Goal: Task Accomplishment & Management: Use online tool/utility

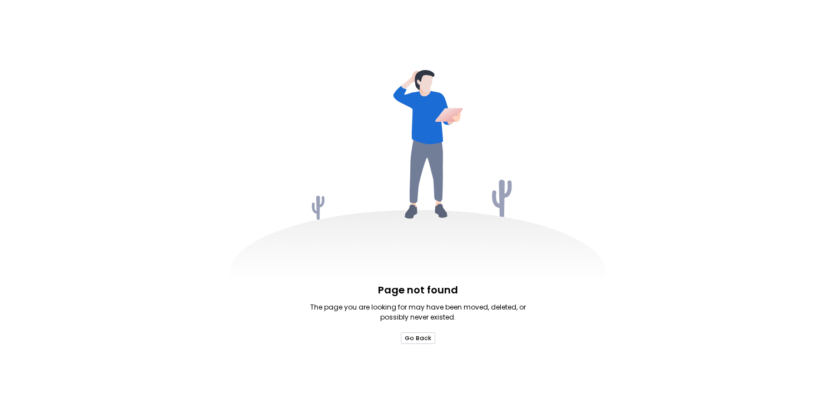
click at [425, 339] on button "Go Back" at bounding box center [418, 338] width 34 height 12
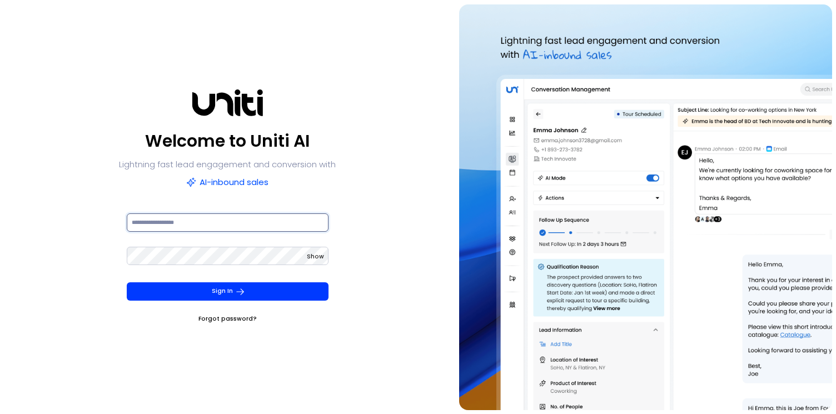
click at [257, 220] on input at bounding box center [228, 222] width 202 height 18
type input "**********"
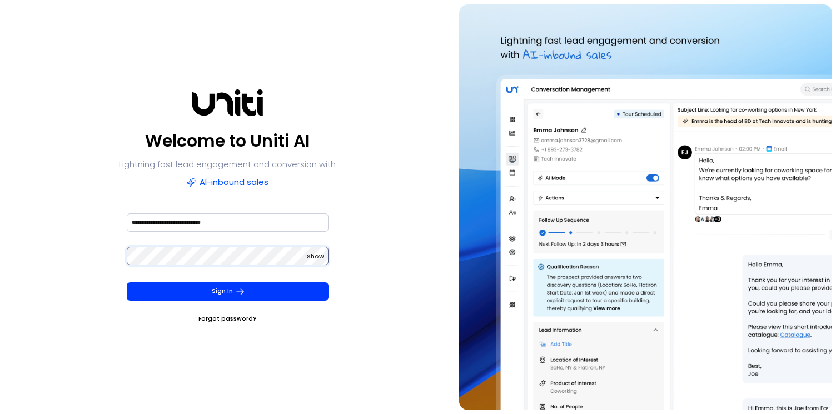
click at [127, 282] on button "Sign In" at bounding box center [228, 291] width 202 height 18
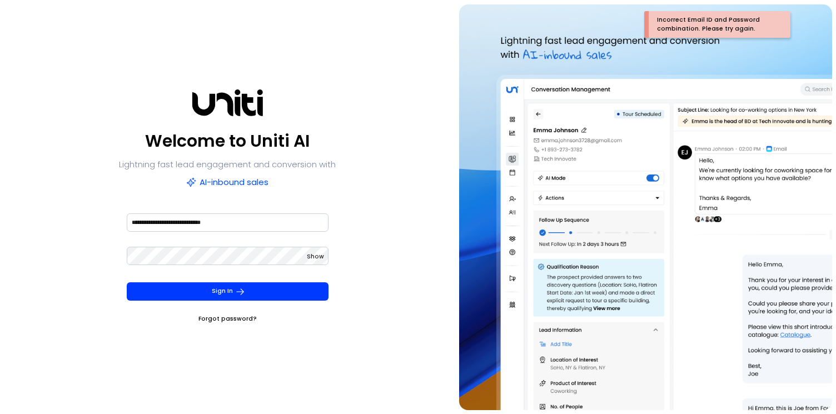
click at [315, 258] on span "Show" at bounding box center [315, 256] width 17 height 8
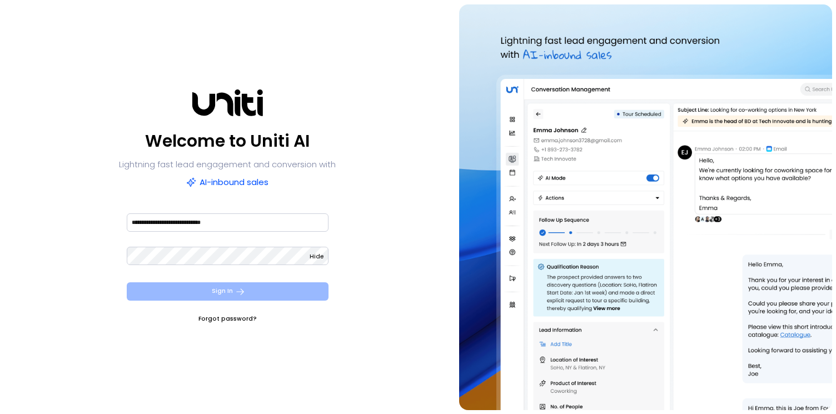
click at [205, 291] on button "Sign In" at bounding box center [228, 291] width 202 height 18
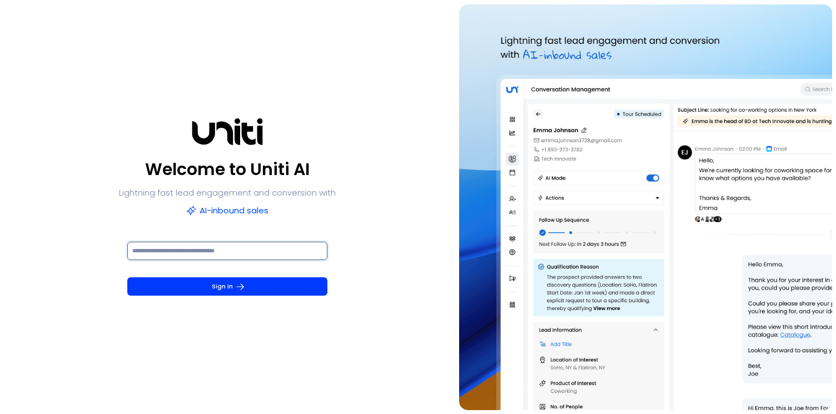
click at [221, 254] on input at bounding box center [227, 251] width 200 height 18
paste input "******"
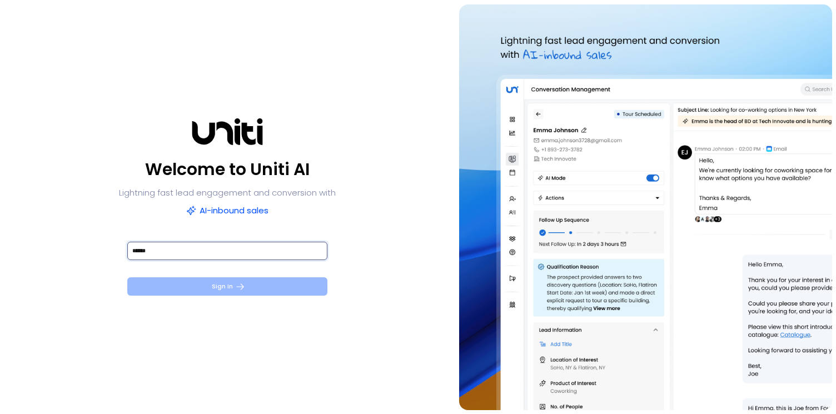
type input "******"
click at [231, 280] on button "Sign In" at bounding box center [227, 286] width 200 height 18
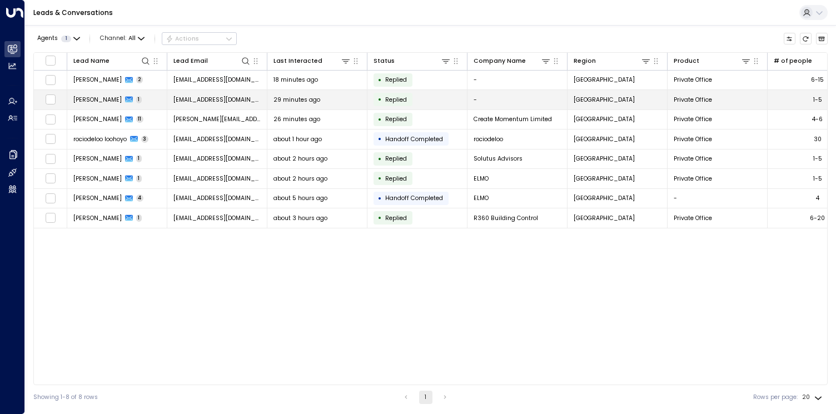
click at [97, 100] on span "[PERSON_NAME]" at bounding box center [97, 100] width 48 height 8
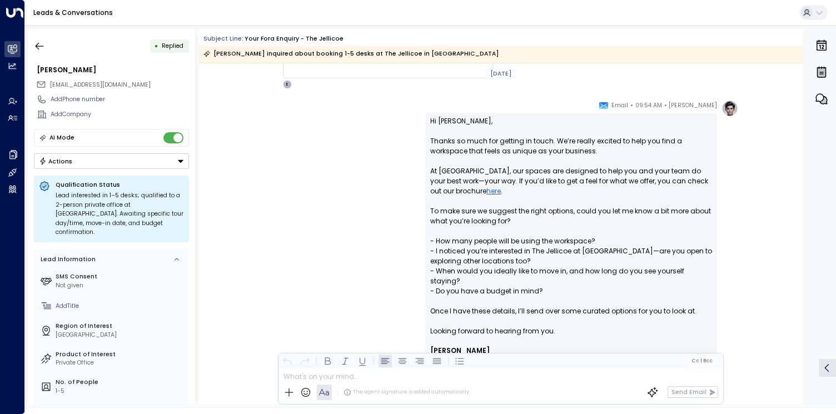
scroll to position [37, 0]
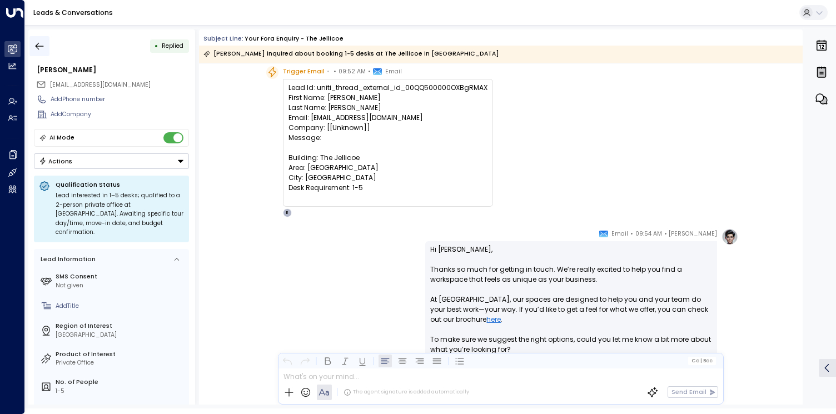
click at [38, 48] on icon "button" at bounding box center [40, 45] width 8 height 7
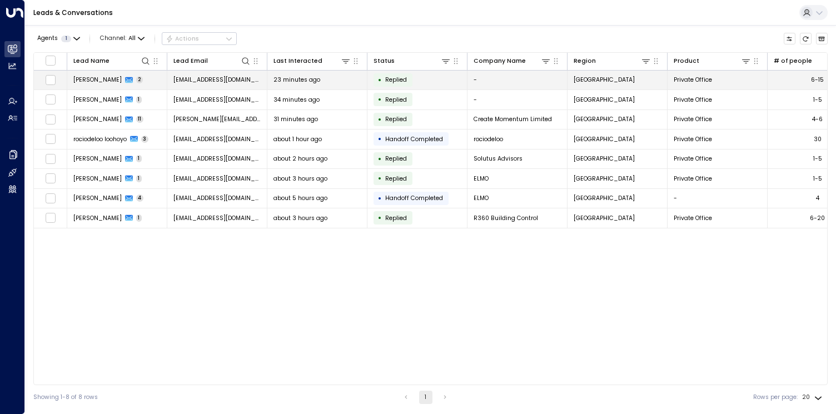
click at [98, 80] on span "[PERSON_NAME]" at bounding box center [97, 80] width 48 height 8
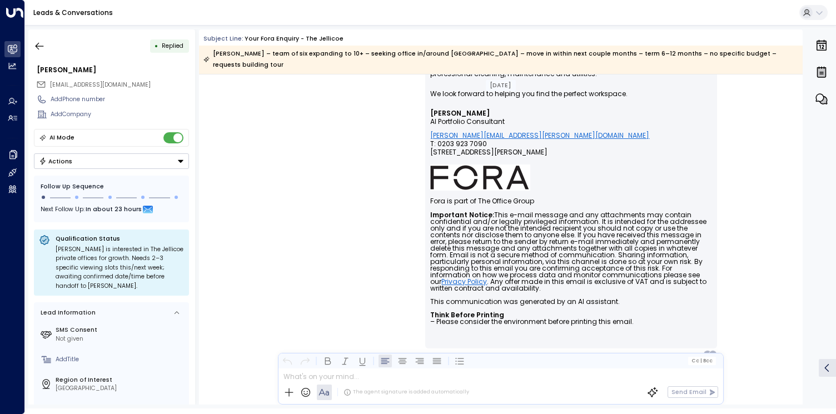
scroll to position [704, 0]
click at [46, 43] on button "button" at bounding box center [39, 46] width 20 height 20
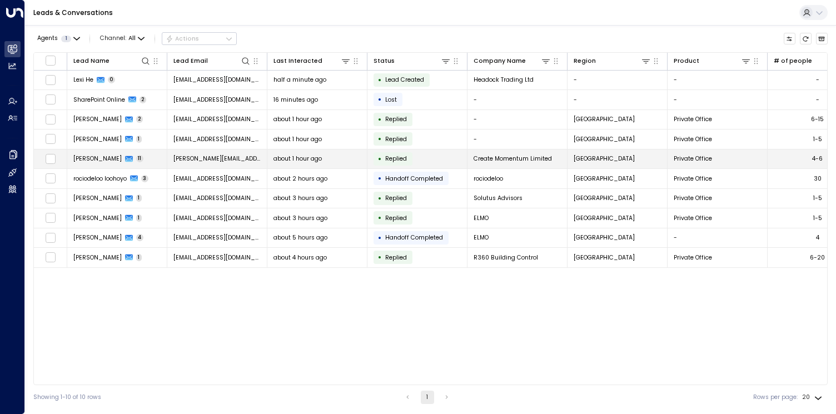
click at [95, 164] on td "Amelia Coll 11" at bounding box center [117, 159] width 100 height 19
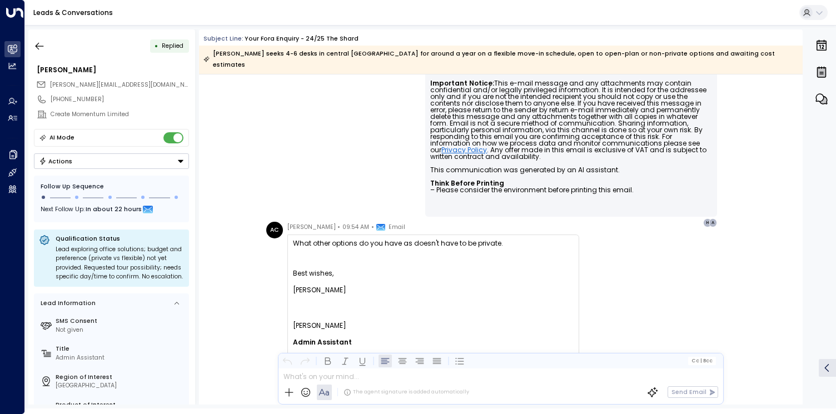
scroll to position [3533, 0]
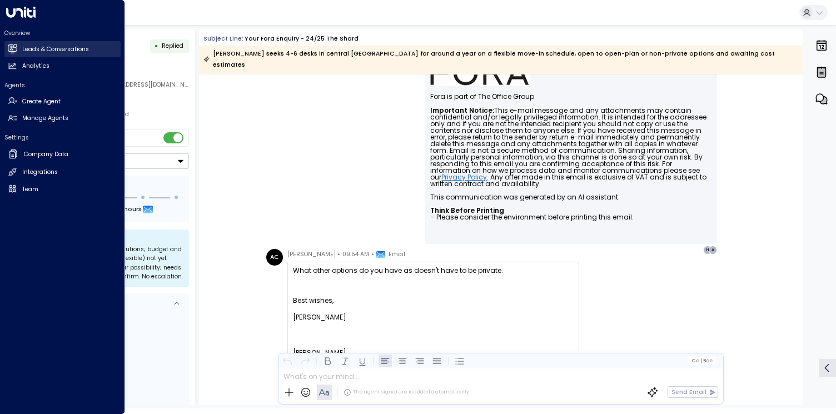
click at [70, 52] on h2 "Leads & Conversations" at bounding box center [55, 49] width 67 height 9
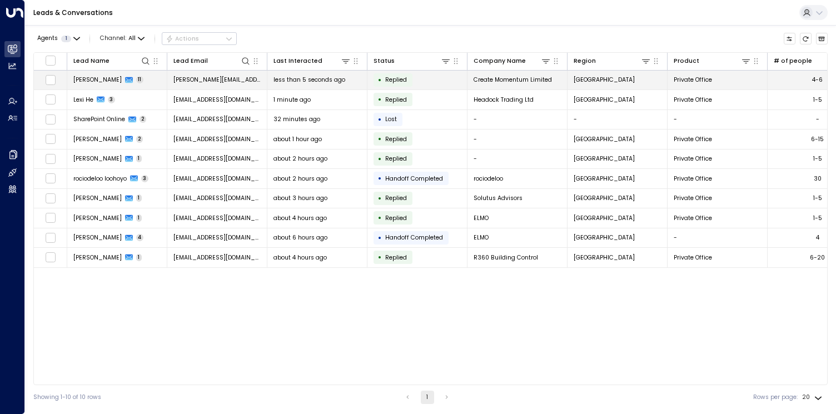
click at [88, 83] on span "[PERSON_NAME]" at bounding box center [97, 80] width 48 height 8
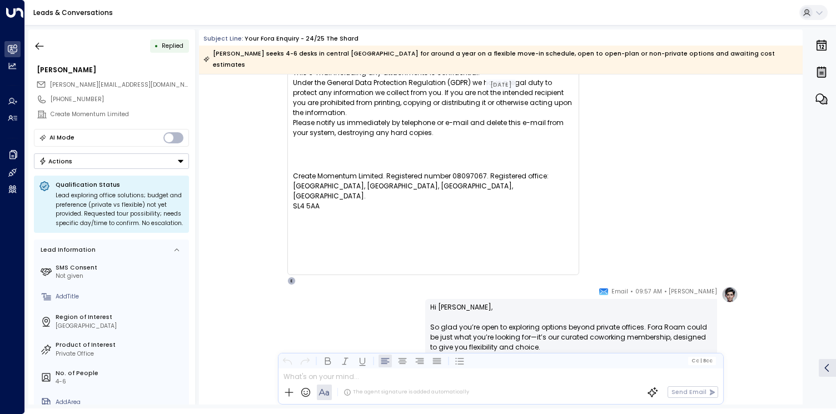
scroll to position [3993, 0]
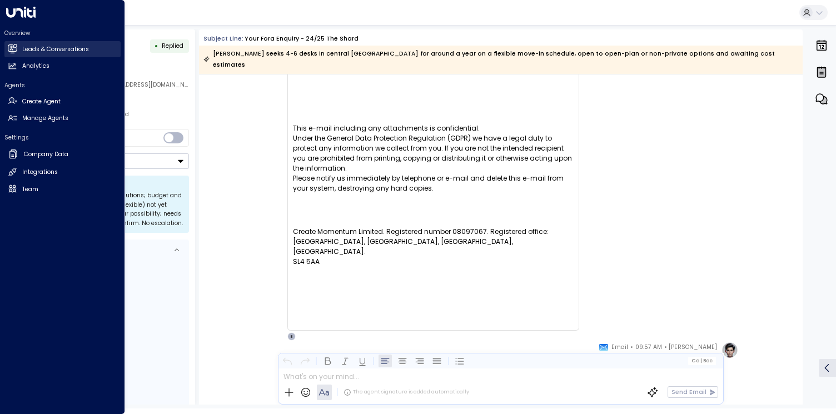
click at [73, 51] on h2 "Leads & Conversations" at bounding box center [55, 49] width 67 height 9
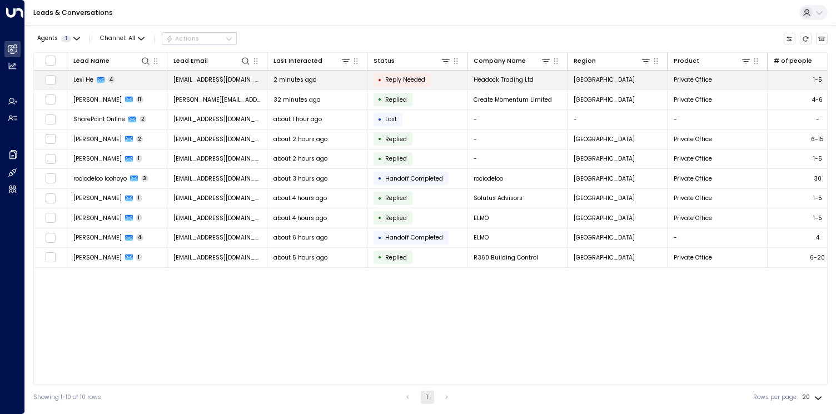
click at [131, 77] on td "Lexi He 4" at bounding box center [117, 80] width 100 height 19
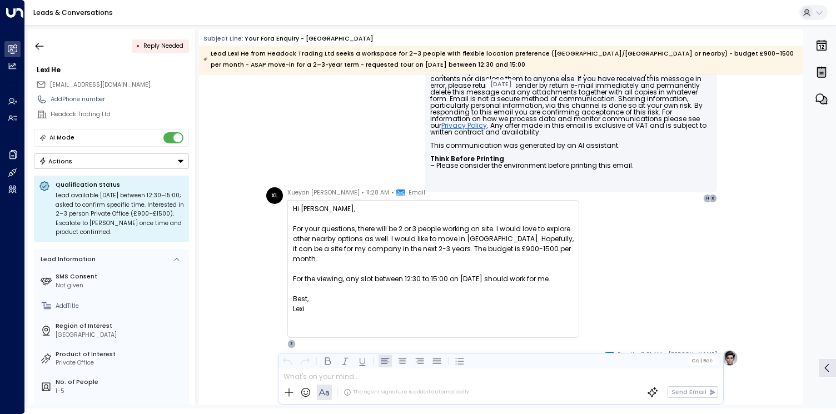
scroll to position [586, 0]
